Goal: Information Seeking & Learning: Learn about a topic

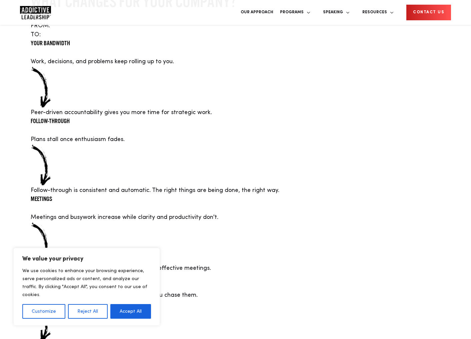
scroll to position [1219, 0]
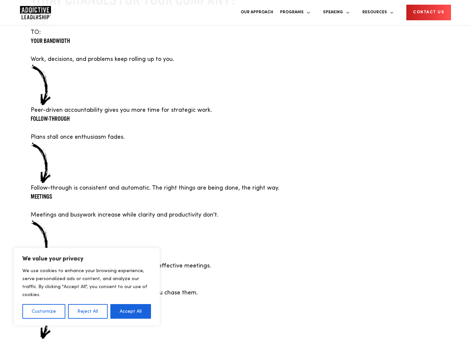
drag, startPoint x: 343, startPoint y: 87, endPoint x: -5, endPoint y: -15, distance: 362.5
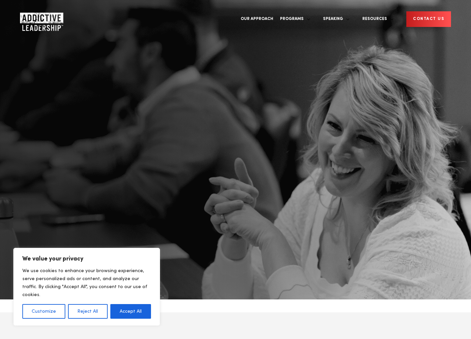
scroll to position [0, 0]
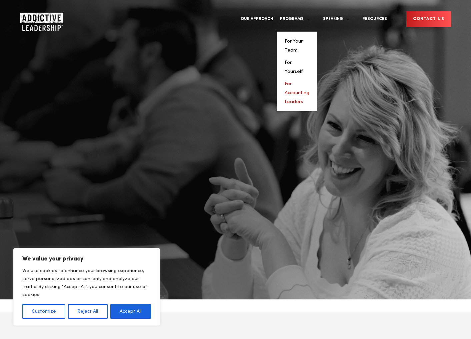
click at [309, 82] on link "For Accounting Leaders" at bounding box center [296, 93] width 25 height 23
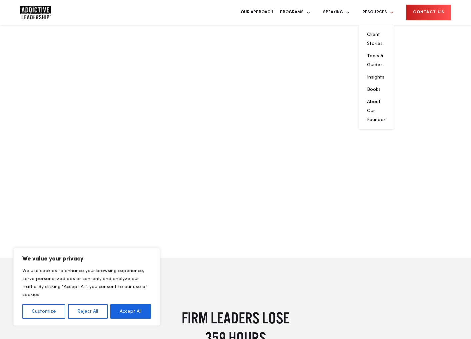
scroll to position [916, 0]
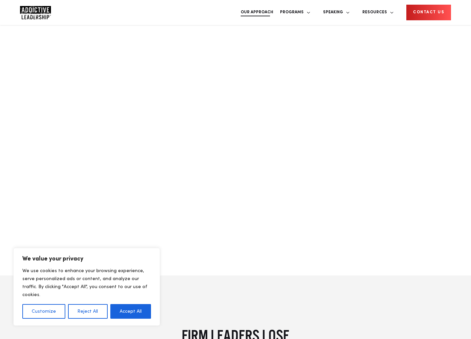
click at [276, 15] on link "Our Approach" at bounding box center [256, 12] width 39 height 25
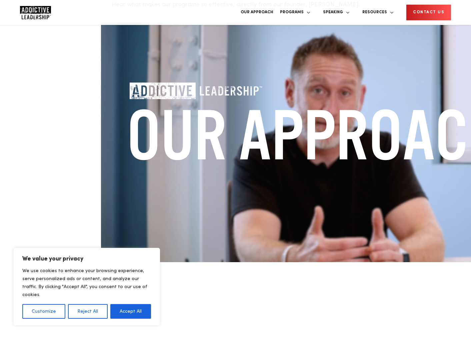
scroll to position [414, 0]
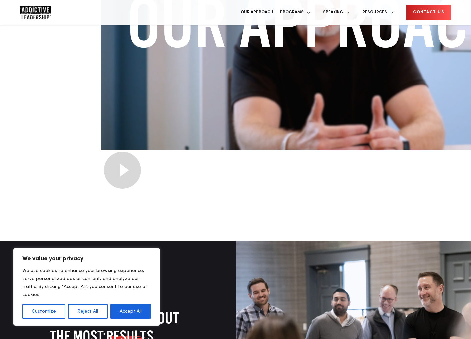
drag, startPoint x: 353, startPoint y: 66, endPoint x: 351, endPoint y: 106, distance: 40.4
drag, startPoint x: 350, startPoint y: 108, endPoint x: 305, endPoint y: 103, distance: 45.7
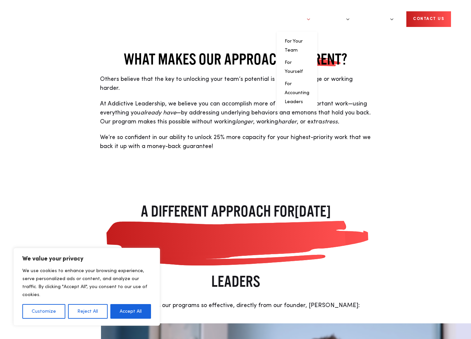
scroll to position [0, 0]
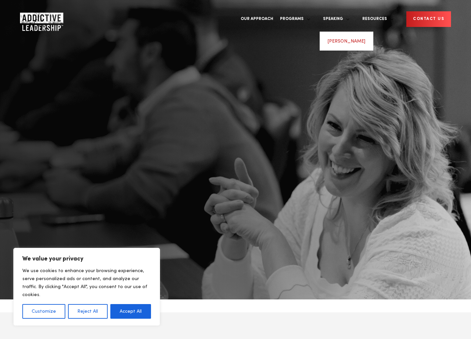
click at [357, 39] on link "[PERSON_NAME]" at bounding box center [346, 41] width 38 height 5
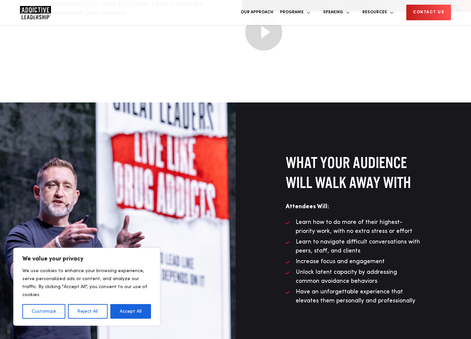
scroll to position [575, 0]
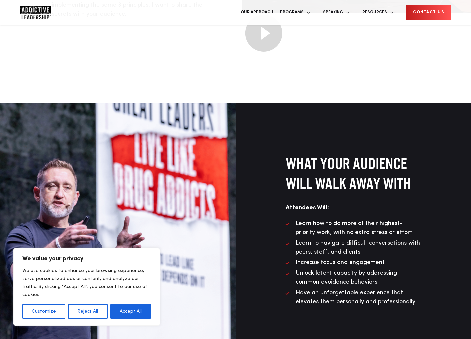
drag, startPoint x: 42, startPoint y: 133, endPoint x: 29, endPoint y: 114, distance: 23.1
click at [31, 112] on div at bounding box center [117, 231] width 235 height 255
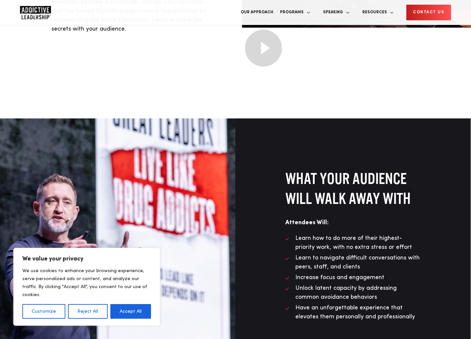
scroll to position [560, 0]
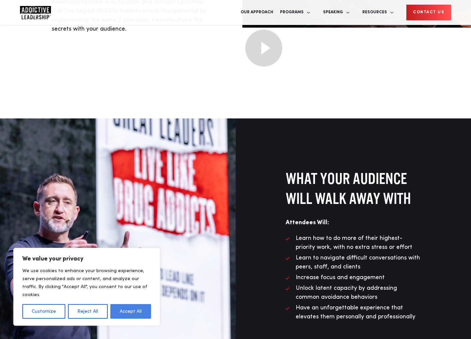
click at [127, 314] on button "Accept All" at bounding box center [130, 311] width 41 height 15
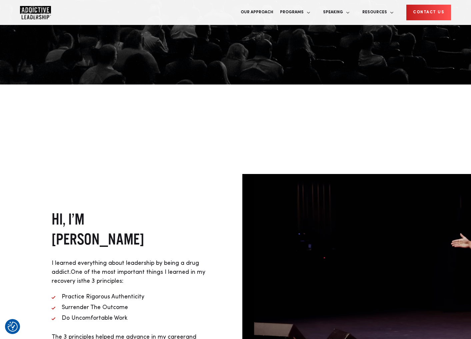
scroll to position [219, 0]
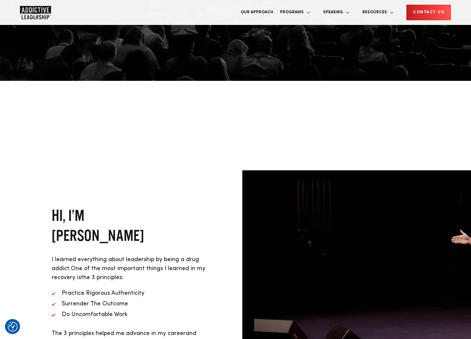
drag, startPoint x: 173, startPoint y: 170, endPoint x: 53, endPoint y: 173, distance: 120.3
click at [53, 206] on h2 "HI, I’M MICHAEL BRODY-WAITE" at bounding box center [130, 226] width 156 height 40
copy h2 "MICHAEL BRODY-WAITE"
